Goal: Information Seeking & Learning: Compare options

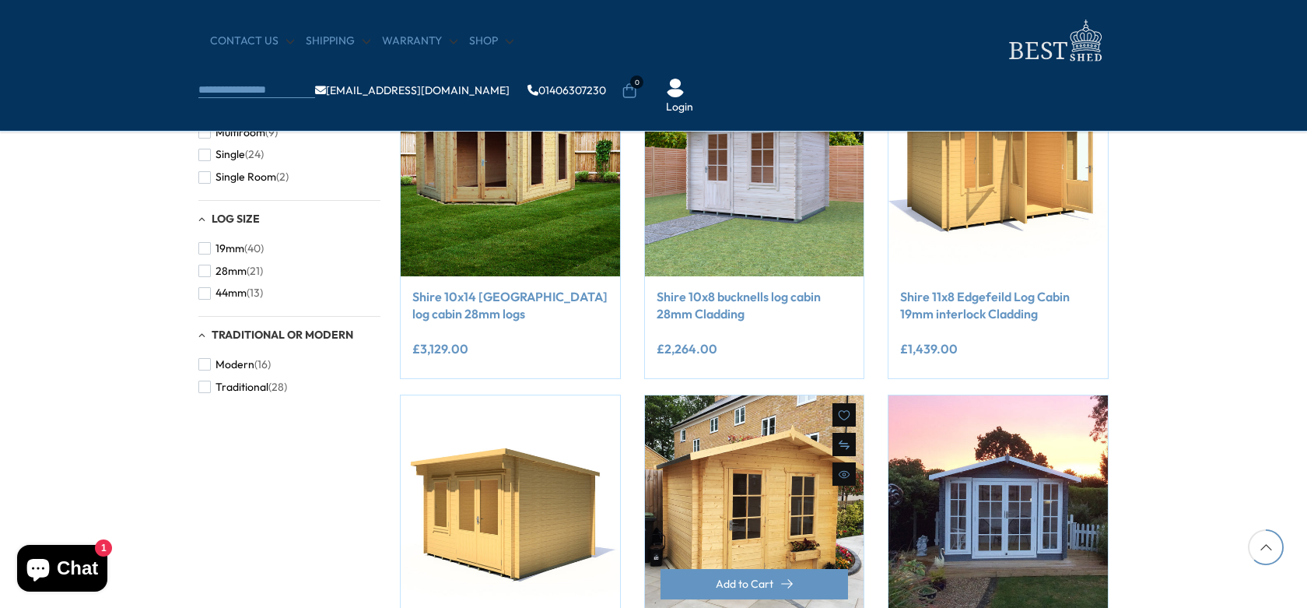
scroll to position [1245, 0]
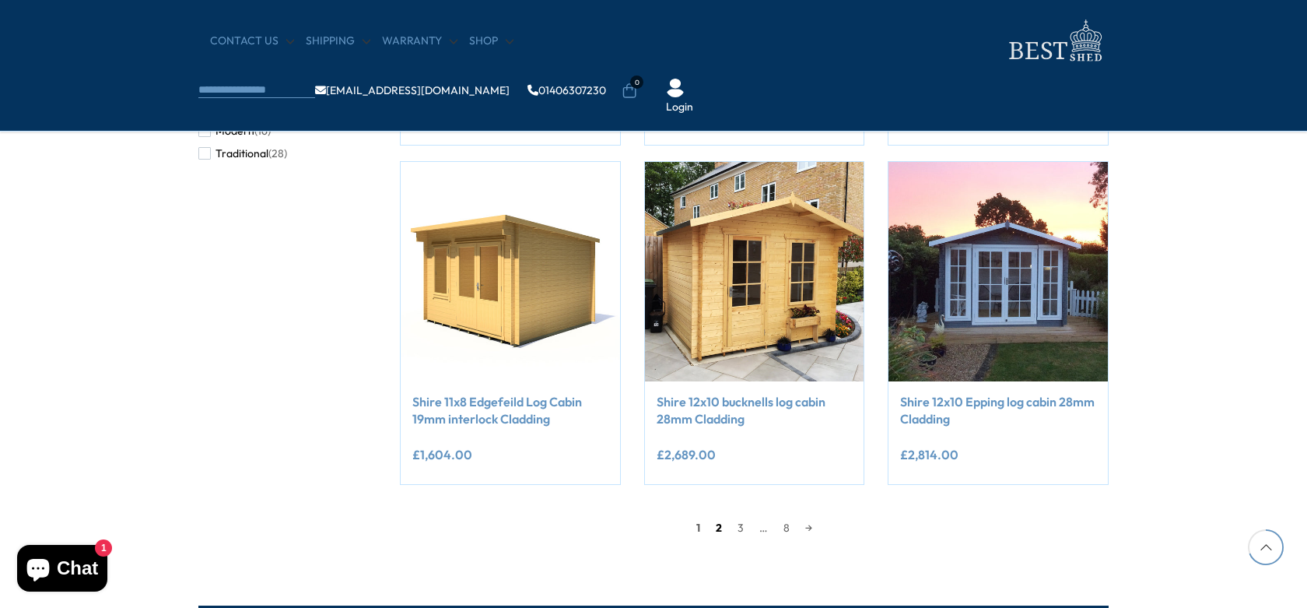
click at [711, 525] on link "2" at bounding box center [719, 527] width 22 height 23
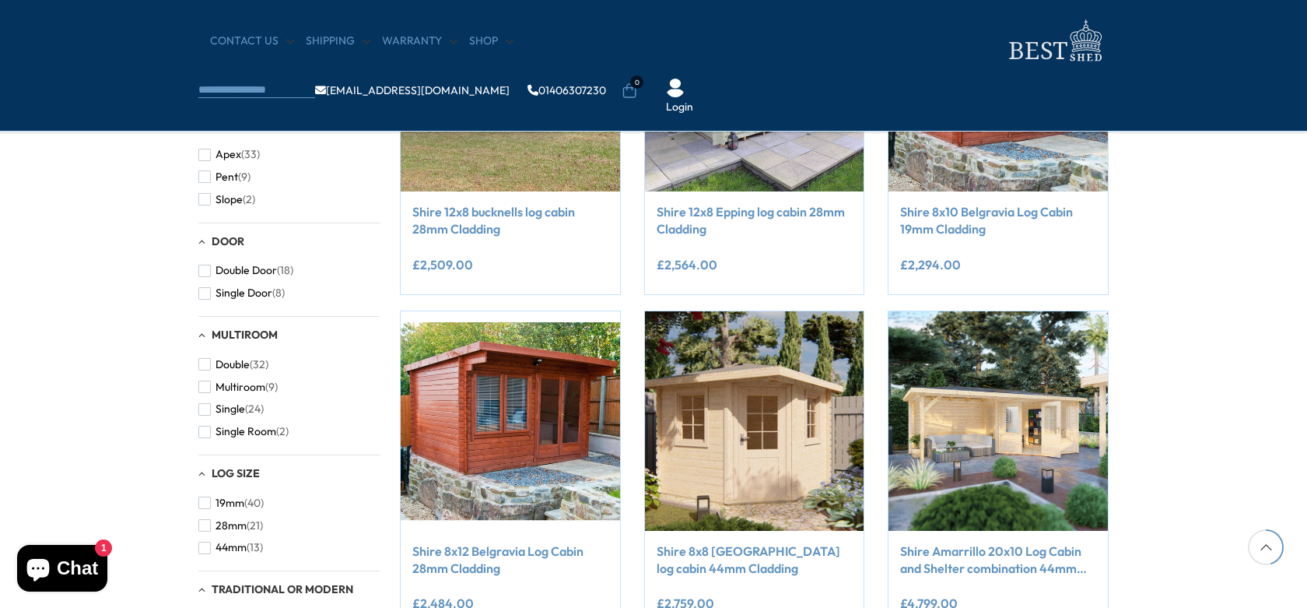
scroll to position [841, 0]
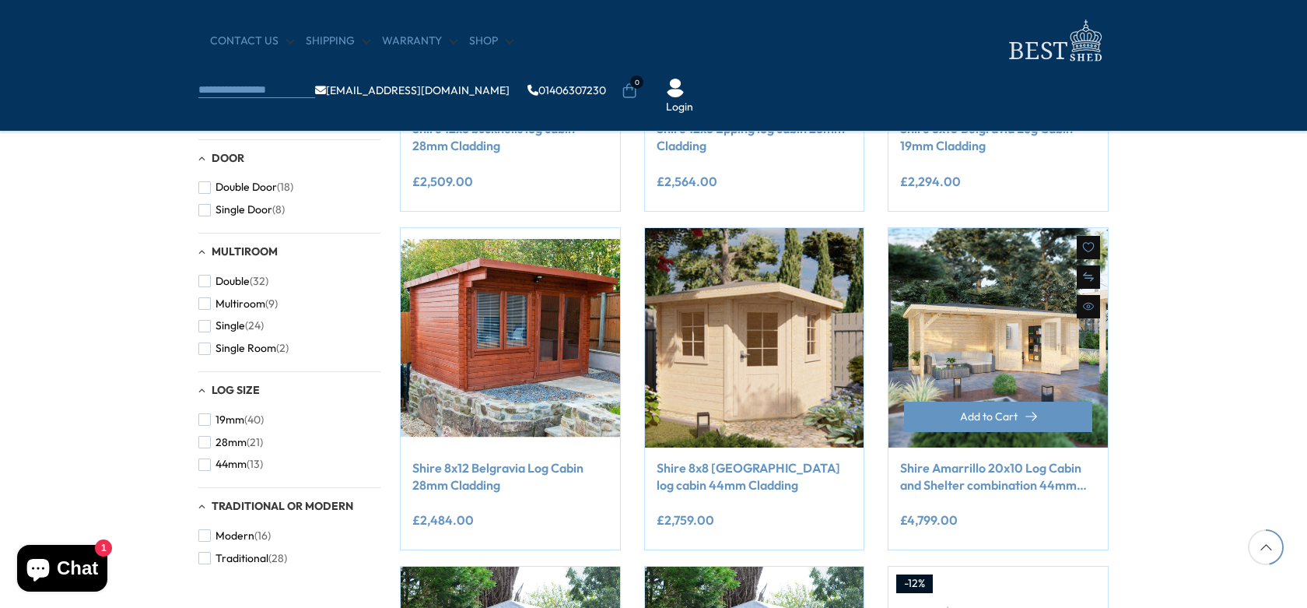
click at [994, 469] on link "Shire Amarrillo 20x10 Log Cabin and Shelter combination 44mm cladding" at bounding box center [998, 476] width 196 height 35
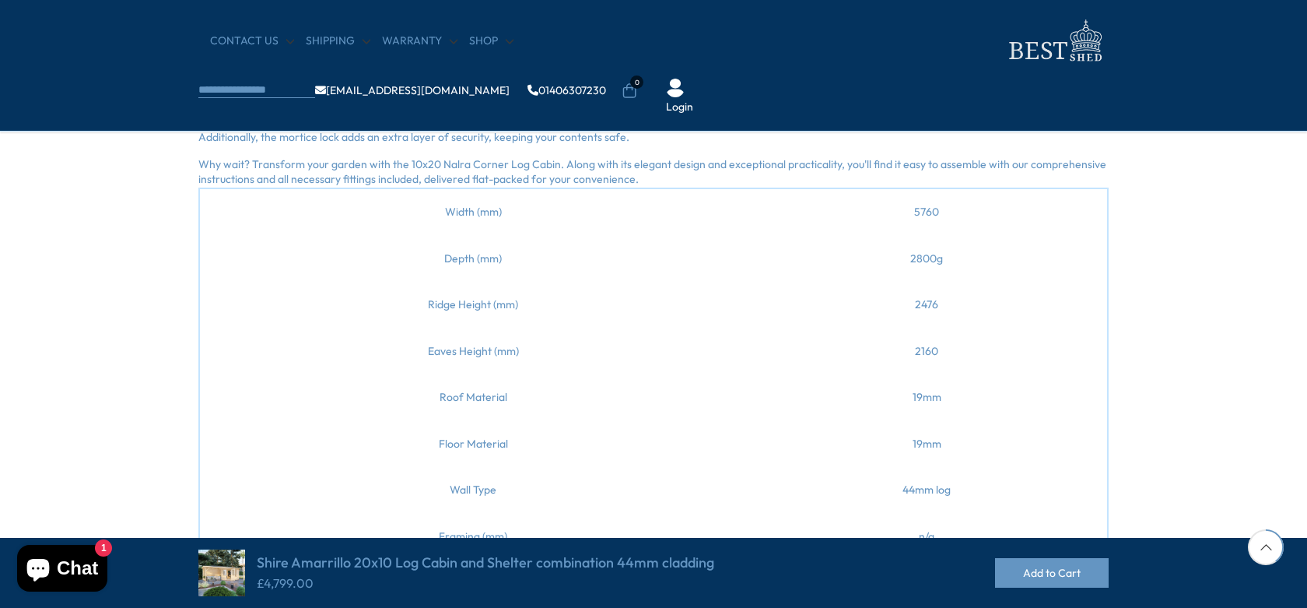
scroll to position [389, 0]
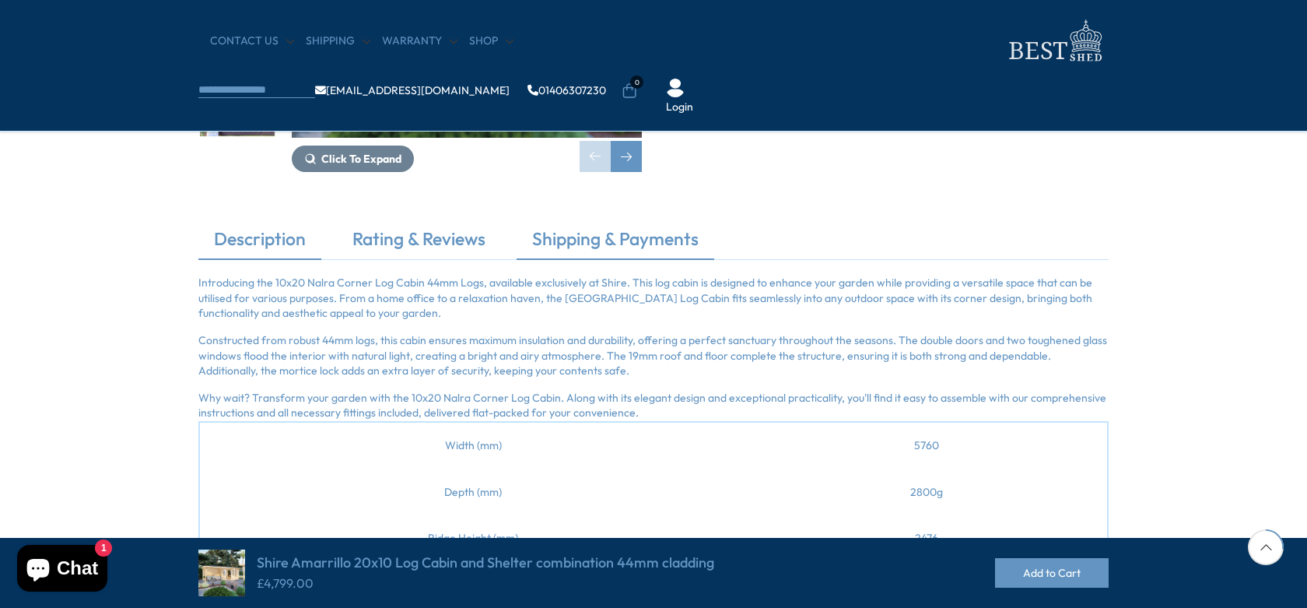
click at [600, 239] on link "Shipping & Payments" at bounding box center [616, 242] width 198 height 33
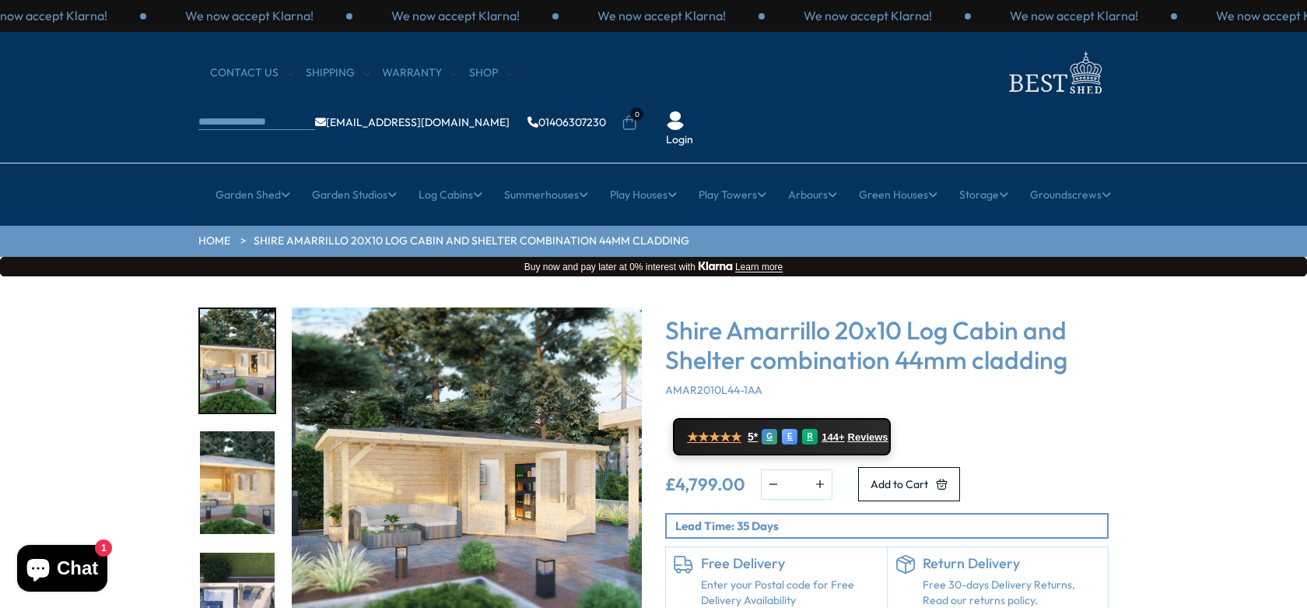
scroll to position [0, 0]
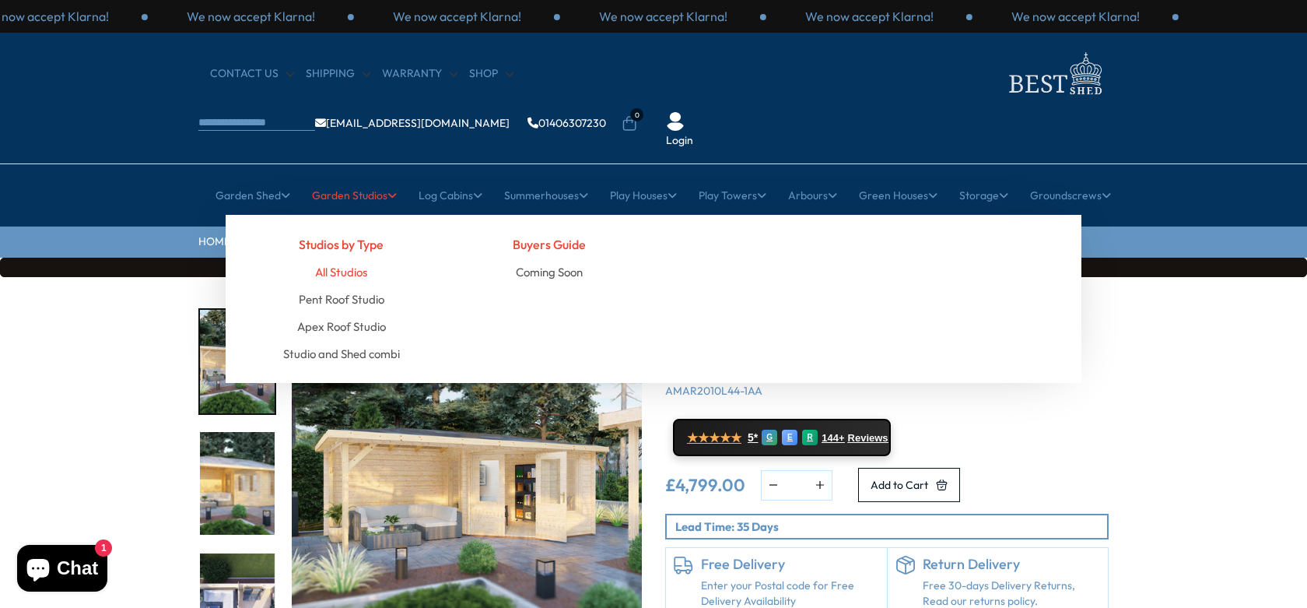
click at [351, 258] on link "All Studios" at bounding box center [341, 271] width 52 height 27
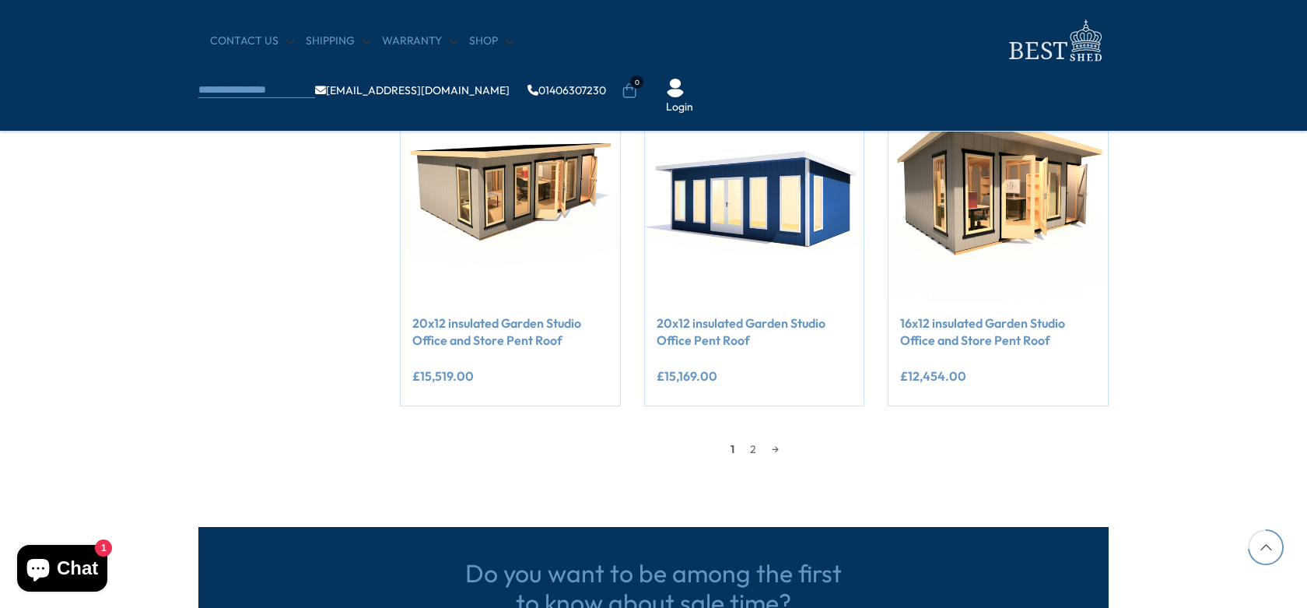
scroll to position [1323, 0]
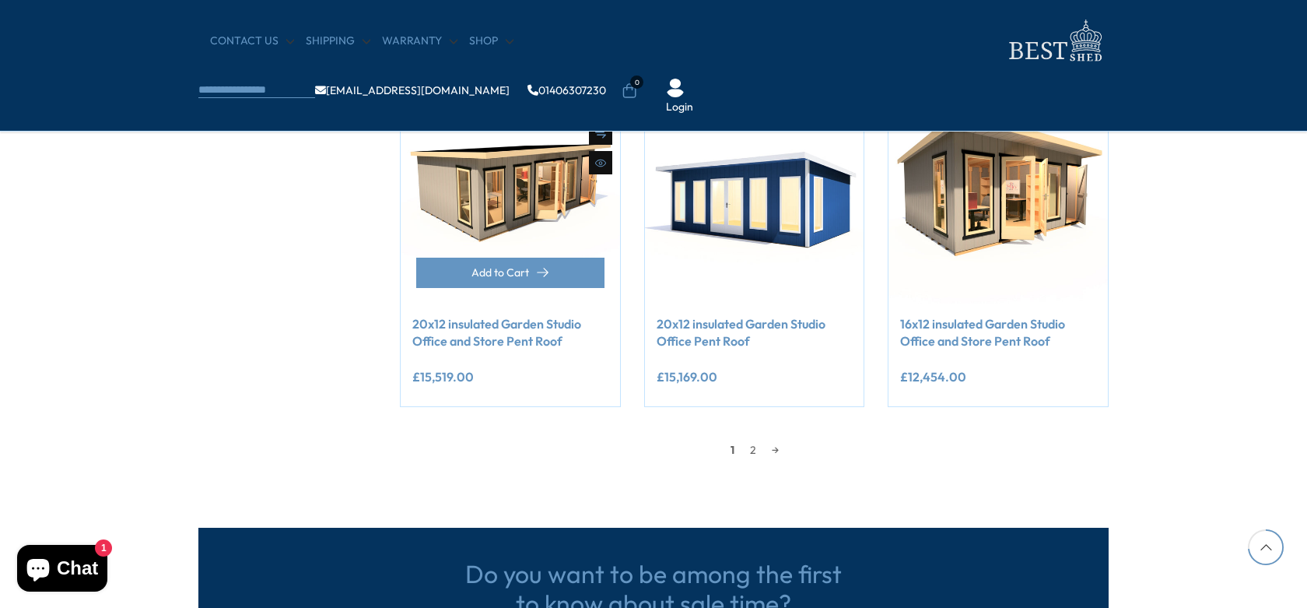
click at [500, 325] on link "20x12 insulated Garden Studio Office and Store Pent Roof" at bounding box center [510, 332] width 196 height 35
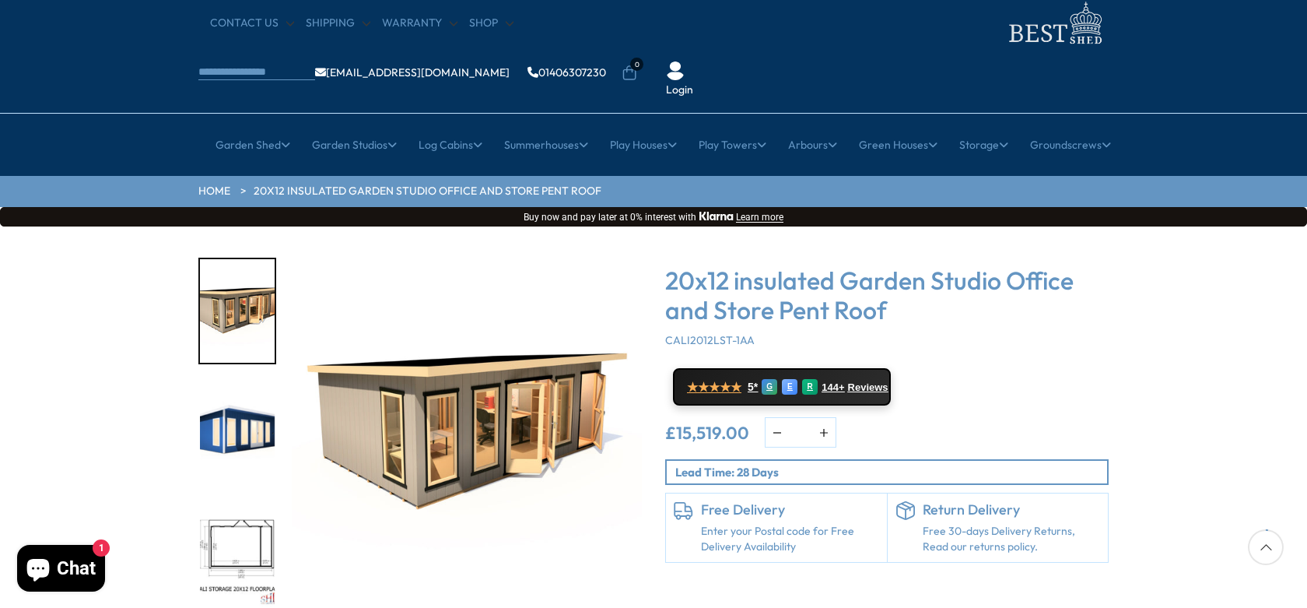
scroll to position [78, 0]
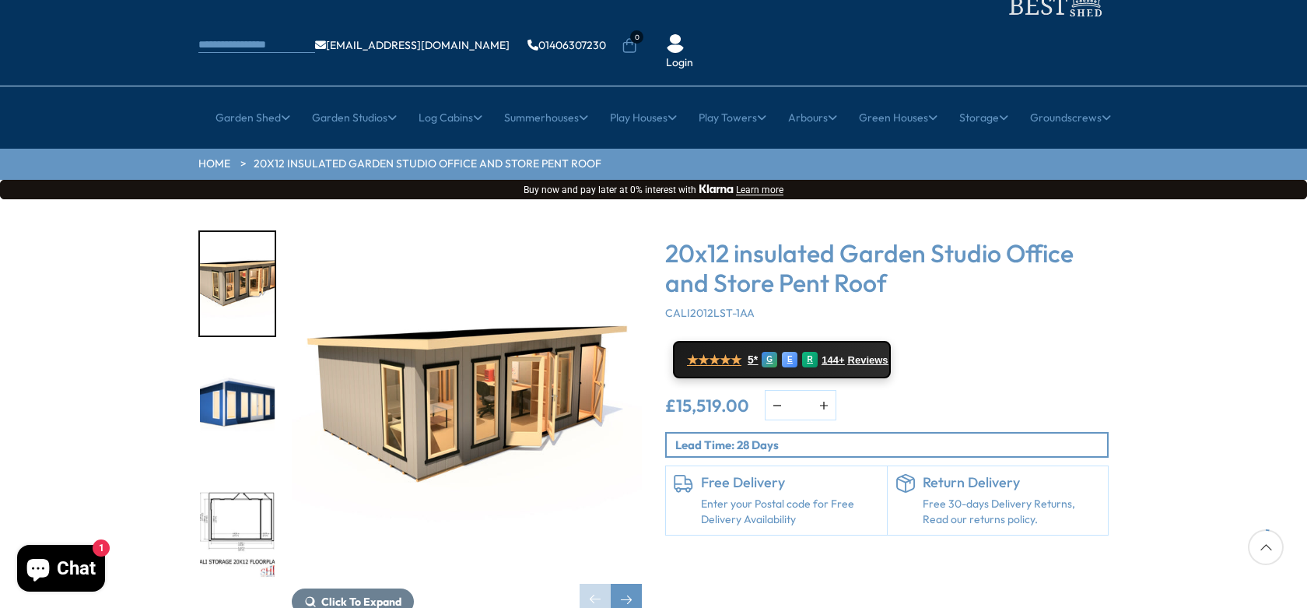
click at [247, 476] on img "3 / 10" at bounding box center [237, 528] width 75 height 104
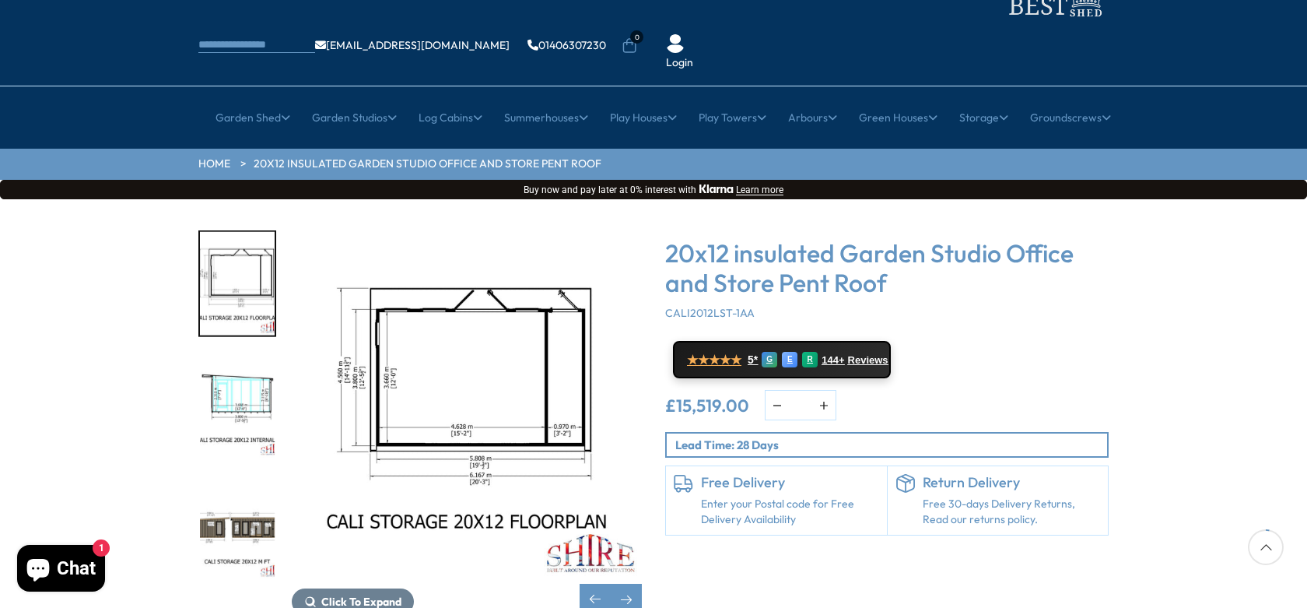
click at [234, 354] on img "4 / 10" at bounding box center [237, 406] width 75 height 104
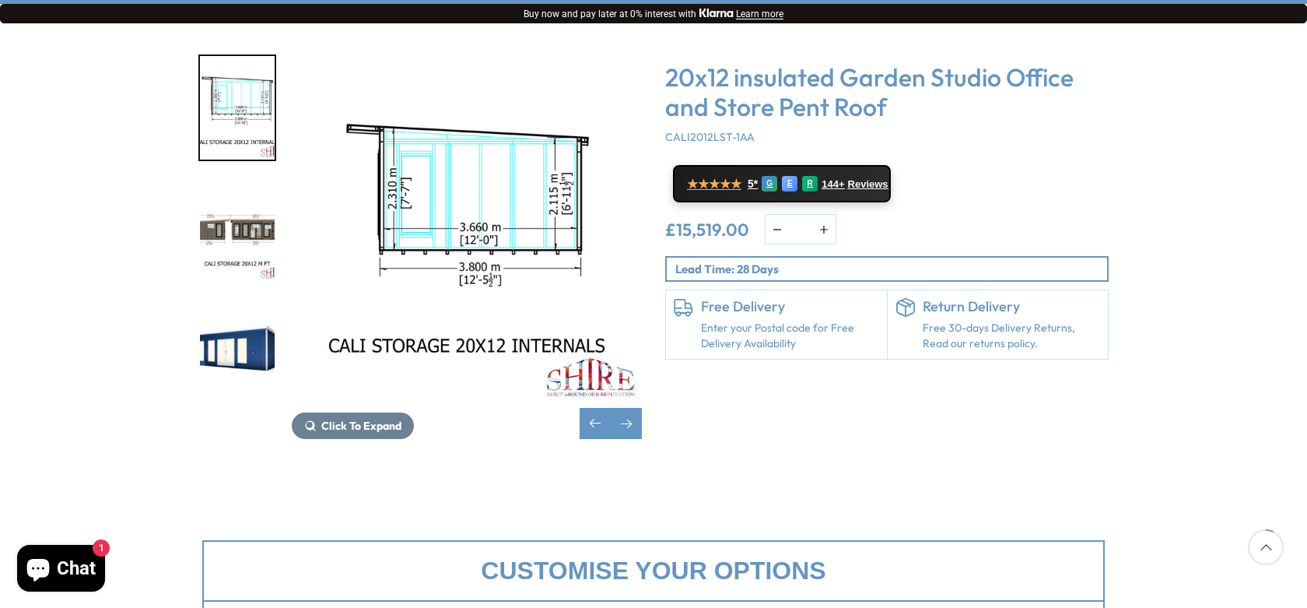
scroll to position [545, 0]
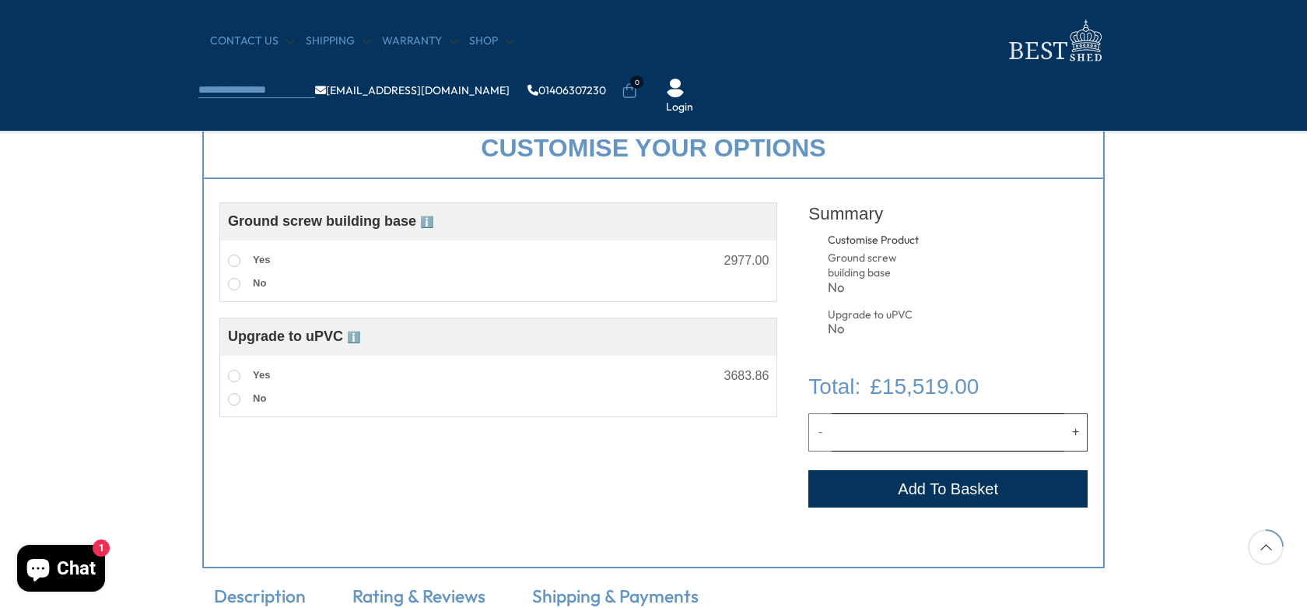
click at [428, 219] on span "ℹ️" at bounding box center [426, 222] width 13 height 12
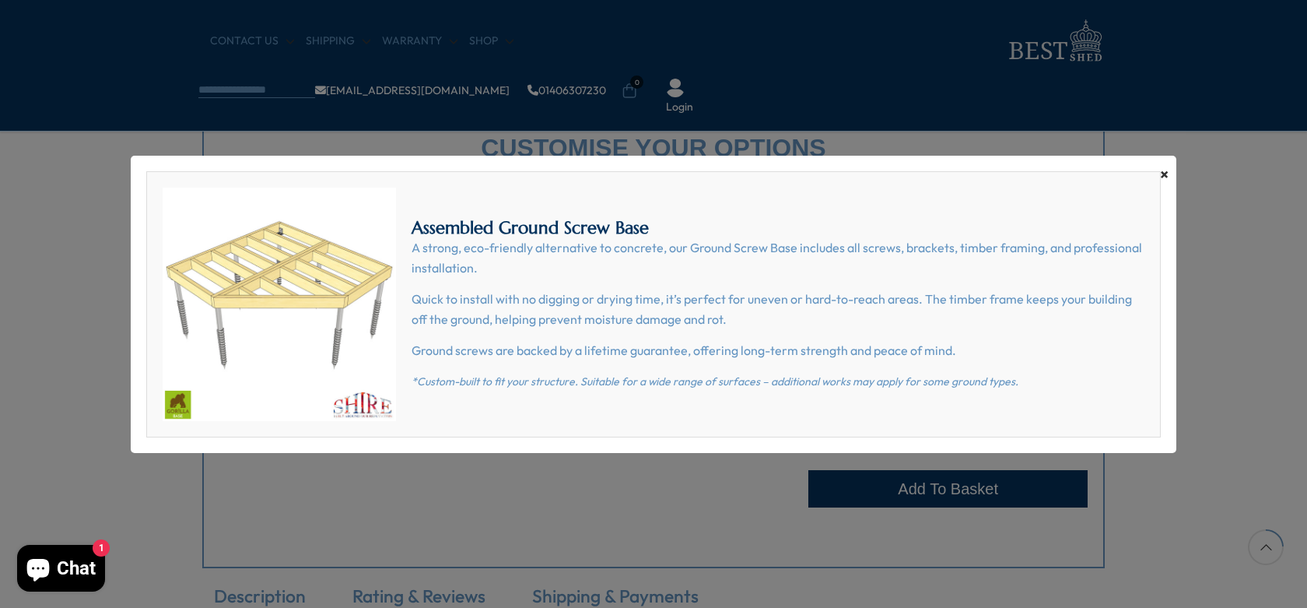
click at [1166, 170] on span "×" at bounding box center [1164, 174] width 9 height 22
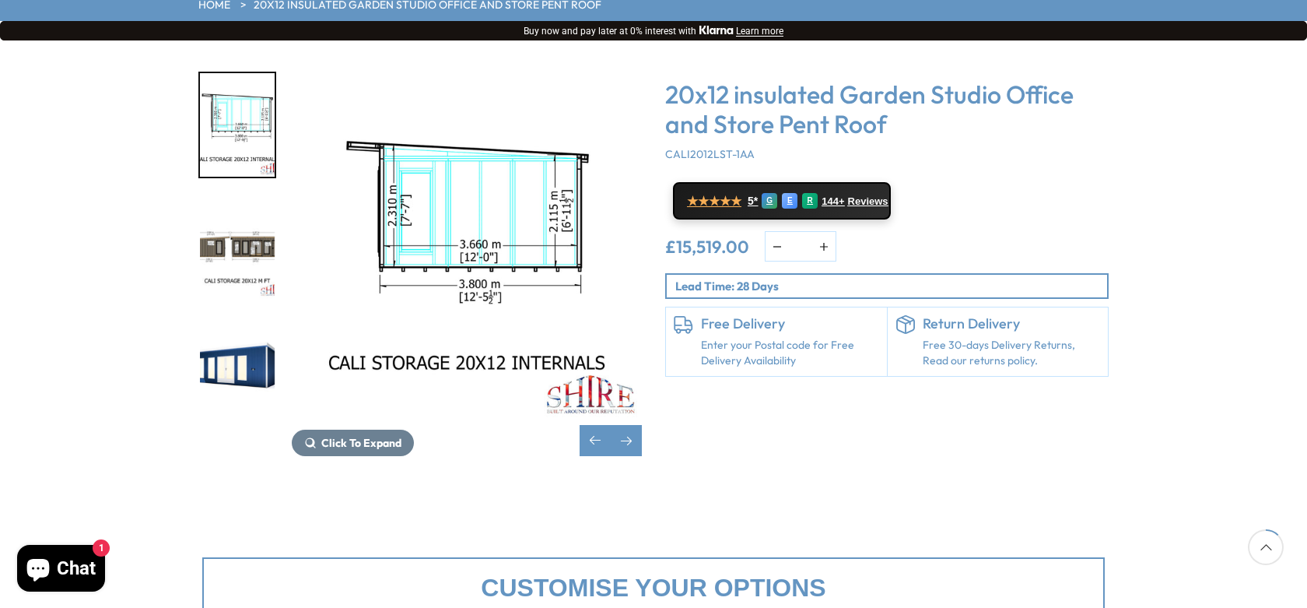
scroll to position [311, 0]
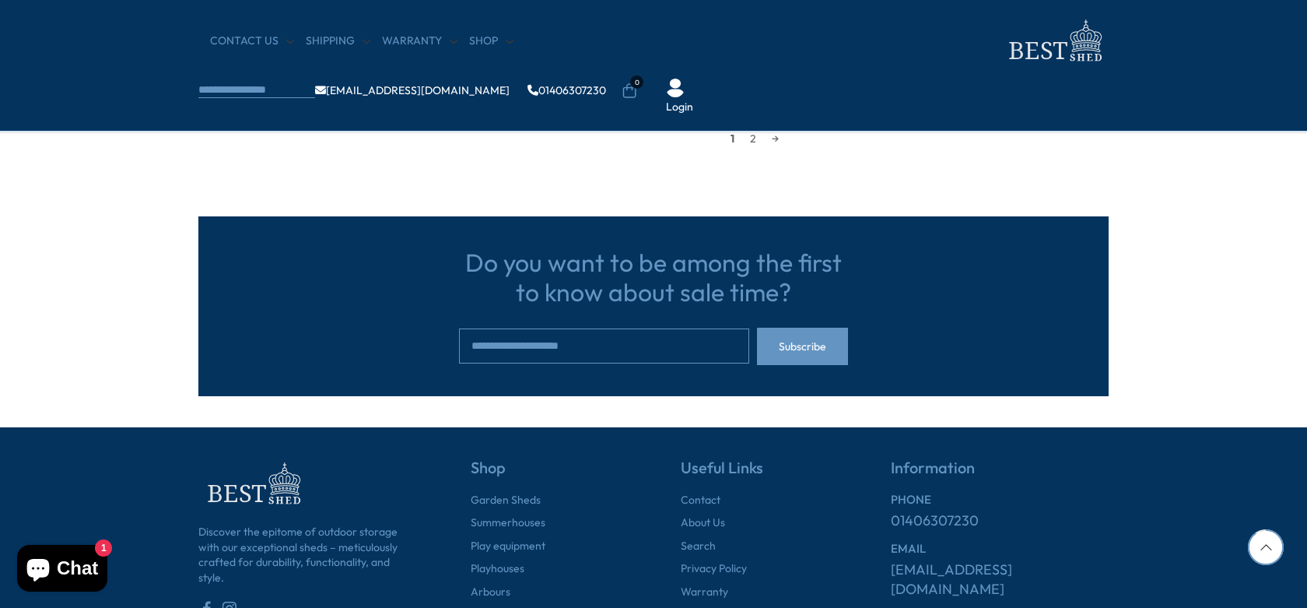
scroll to position [1245, 0]
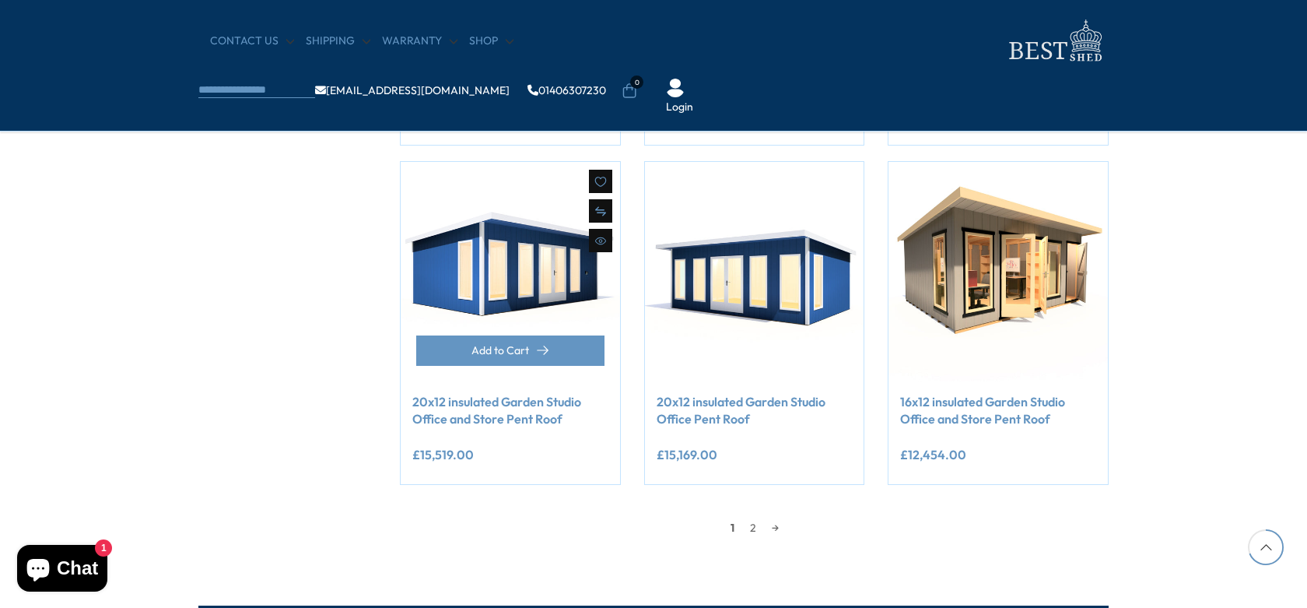
click at [514, 266] on img at bounding box center [510, 271] width 219 height 219
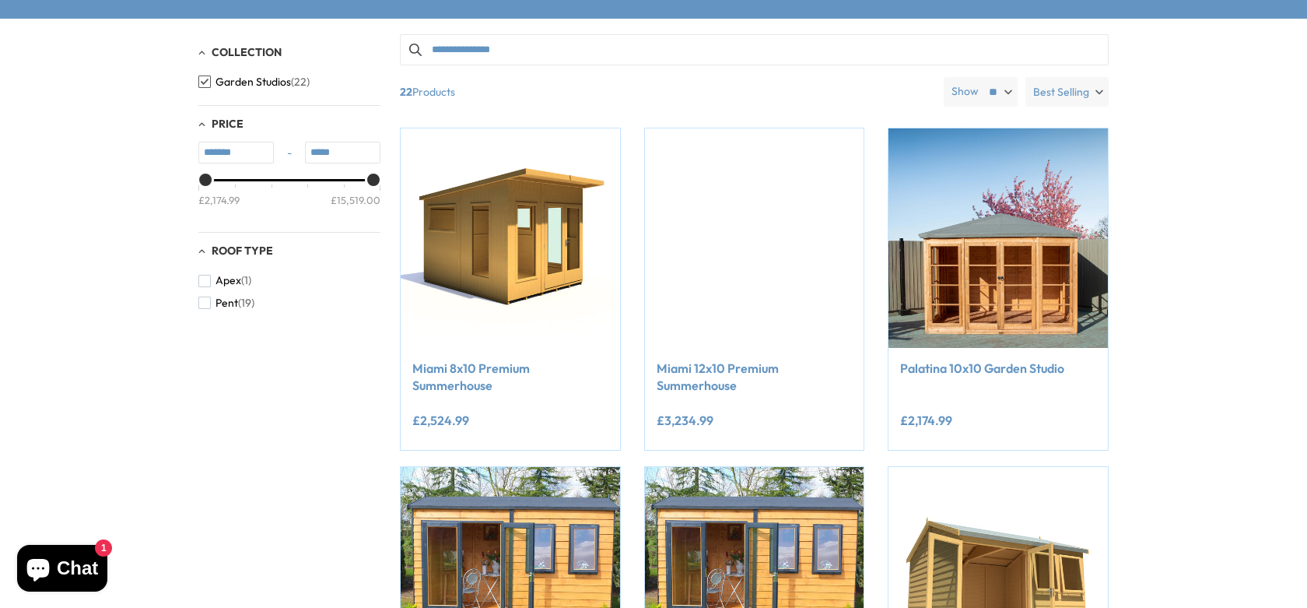
scroll to position [0, 0]
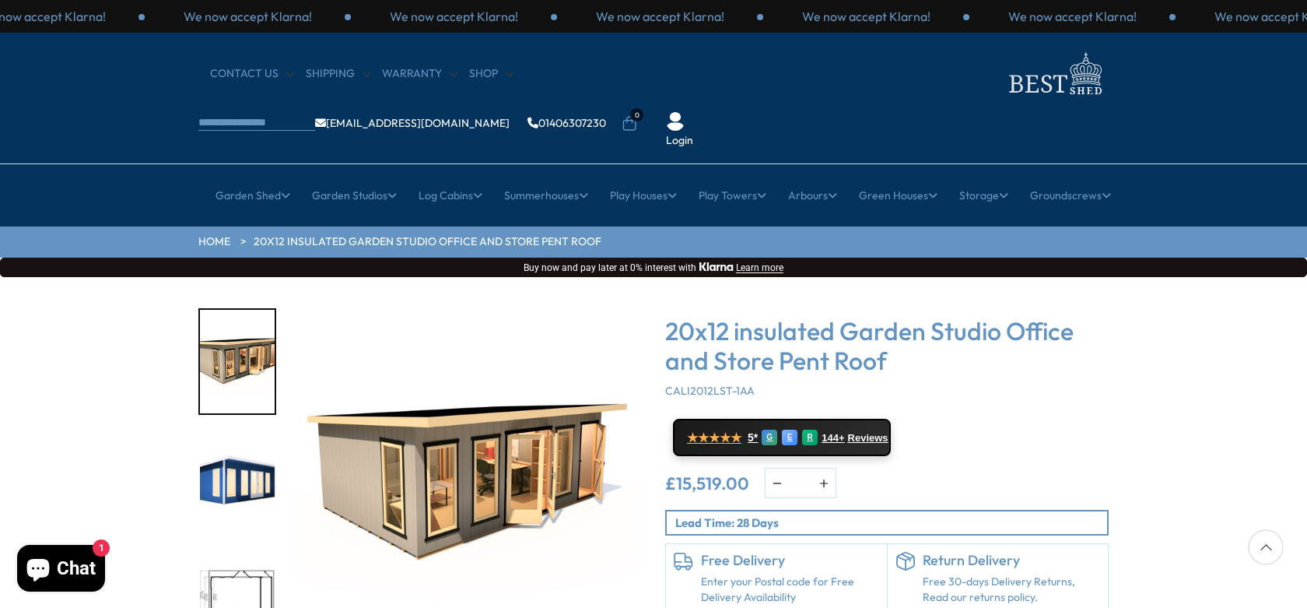
click at [237, 553] on img "3 / 10" at bounding box center [237, 605] width 75 height 104
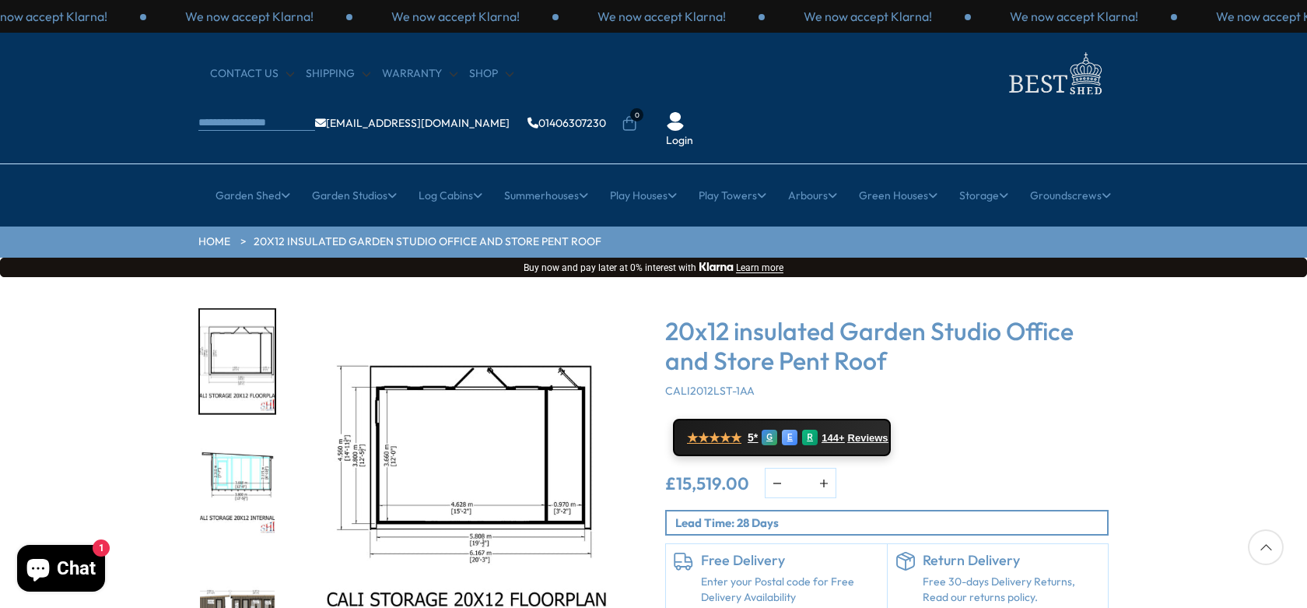
click at [252, 324] on img "3 / 10" at bounding box center [237, 362] width 75 height 104
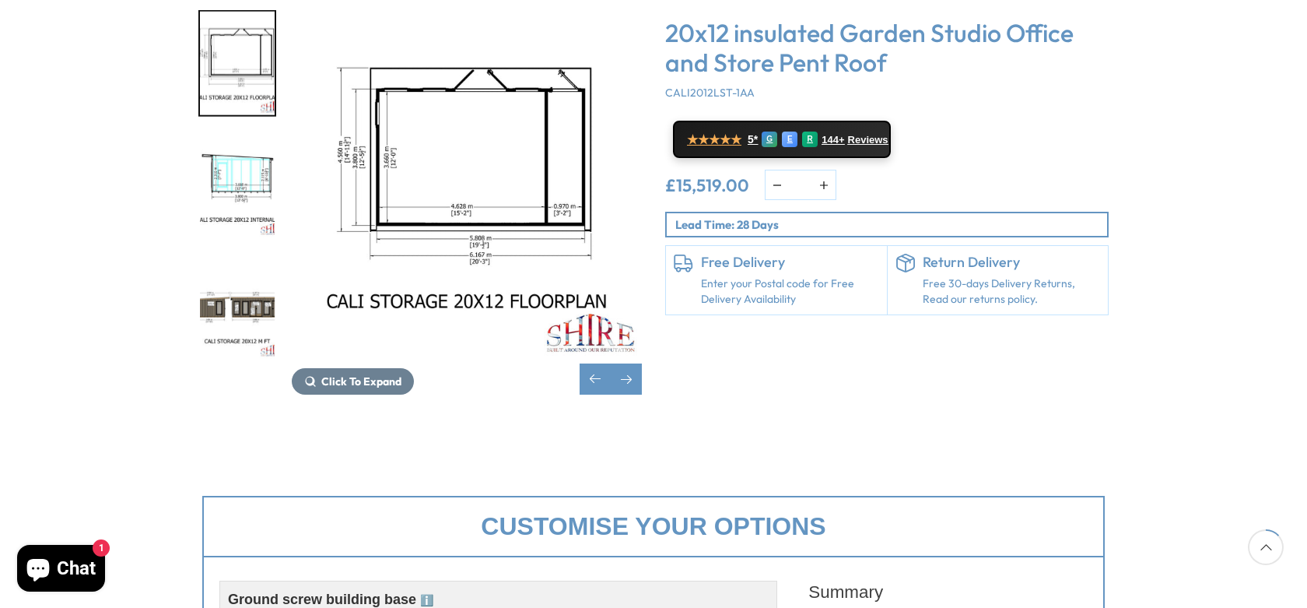
scroll to position [311, 0]
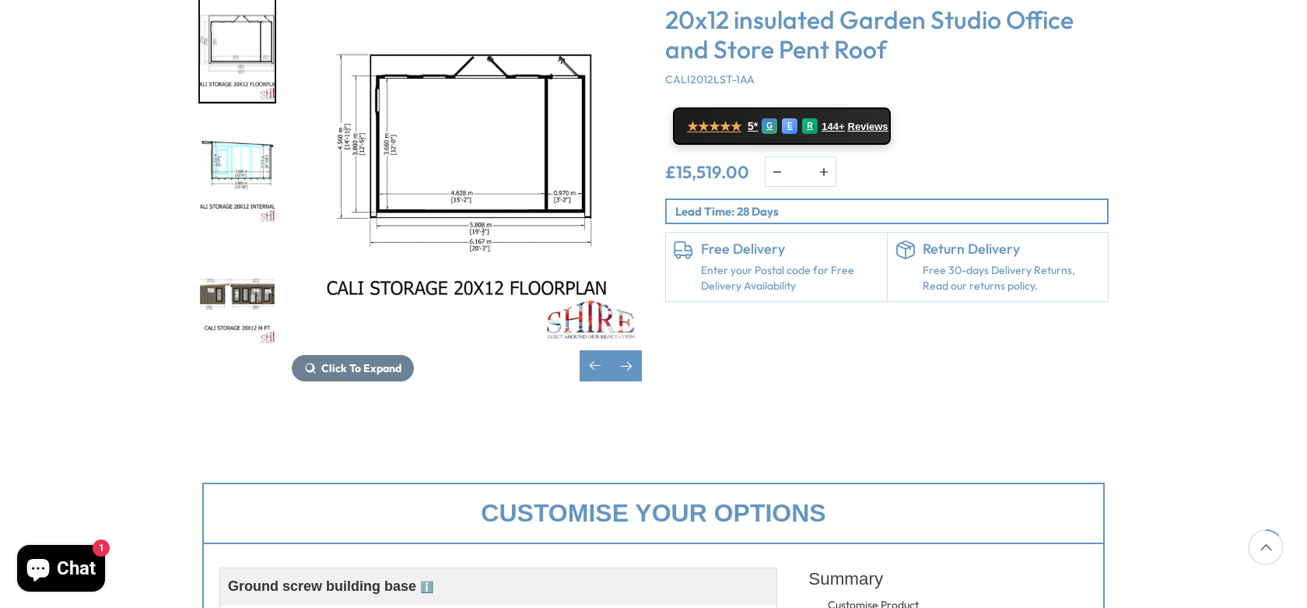
click at [219, 242] on img "5 / 10" at bounding box center [237, 294] width 75 height 104
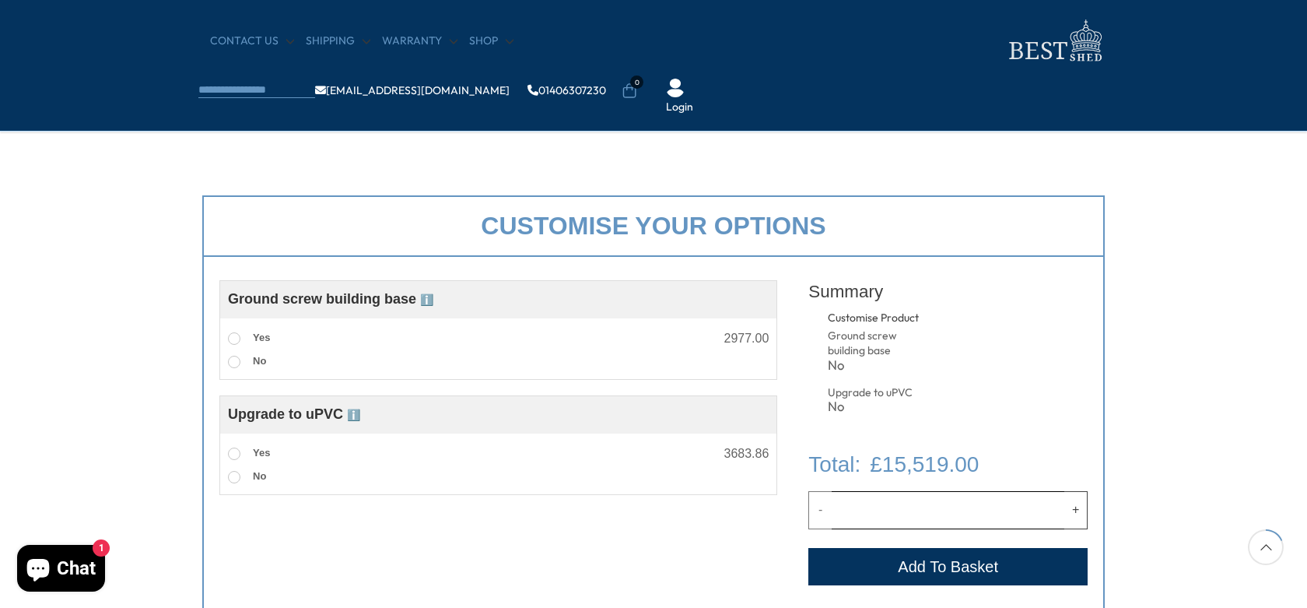
scroll to position [0, 0]
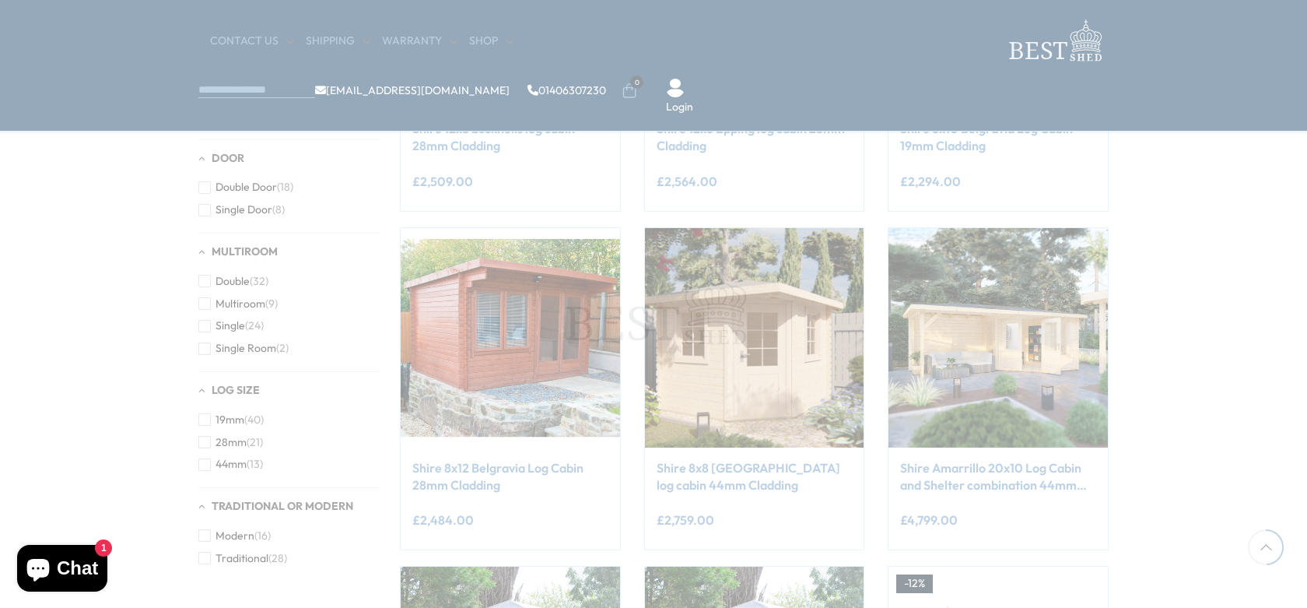
scroll to position [882, 0]
